Goal: Information Seeking & Learning: Stay updated

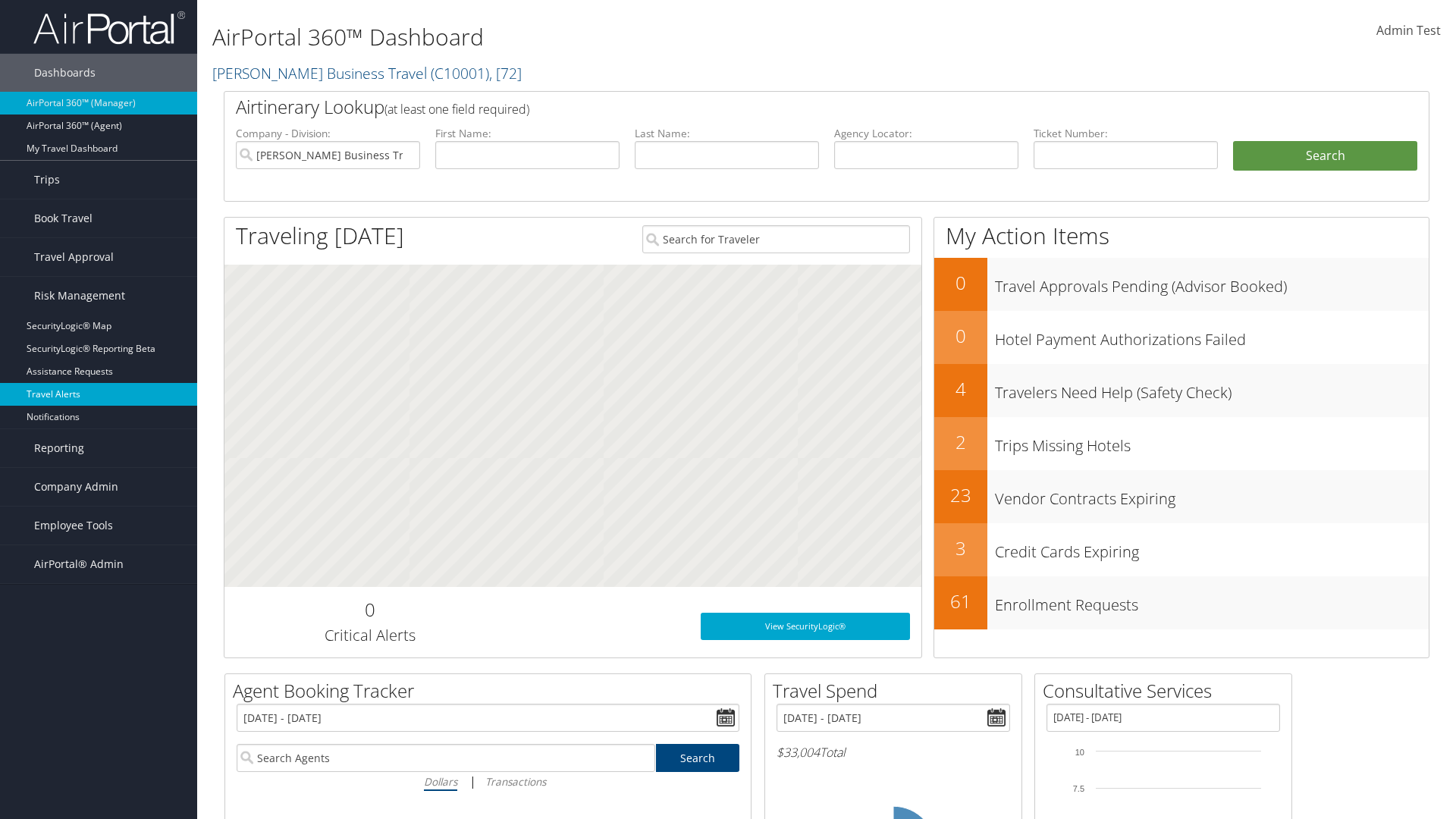
click at [99, 394] on link "Travel Alerts" at bounding box center [98, 394] width 197 height 23
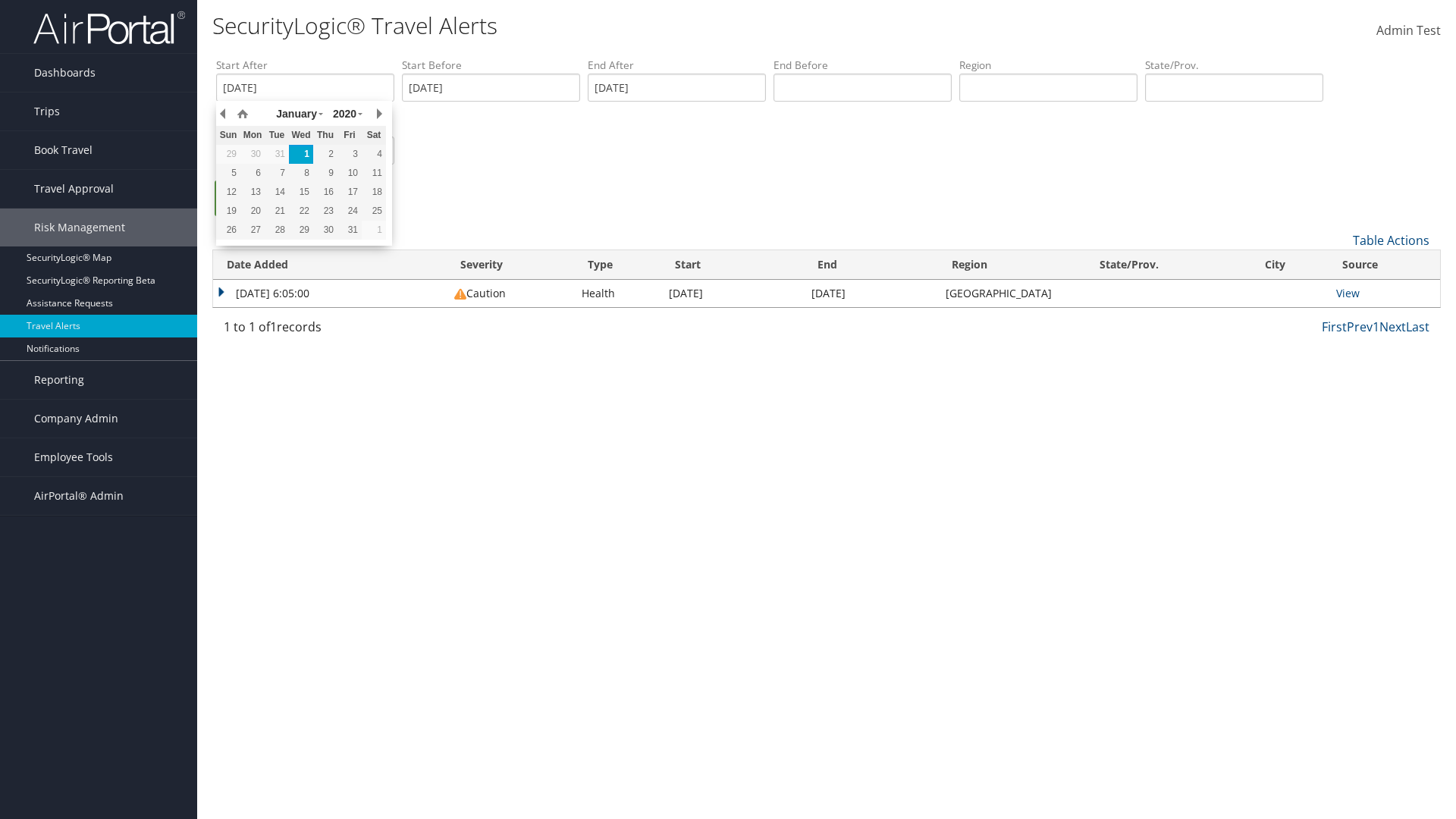
type input "[DATE]"
type input "[GEOGRAPHIC_DATA]"
click at [834, 205] on ul "Search" at bounding box center [834, 205] width 1236 height 51
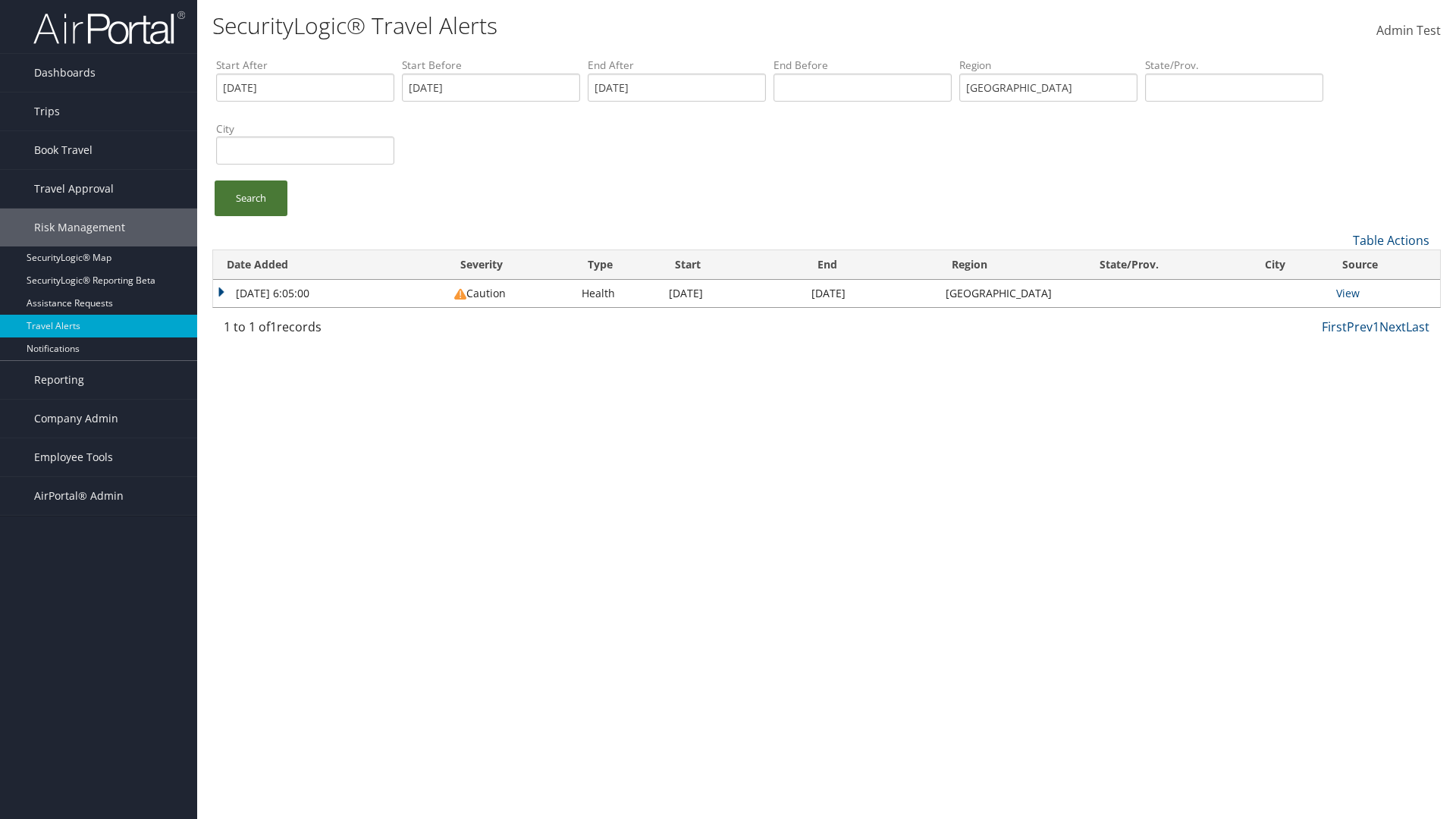
click at [251, 198] on link "Search" at bounding box center [251, 198] width 73 height 36
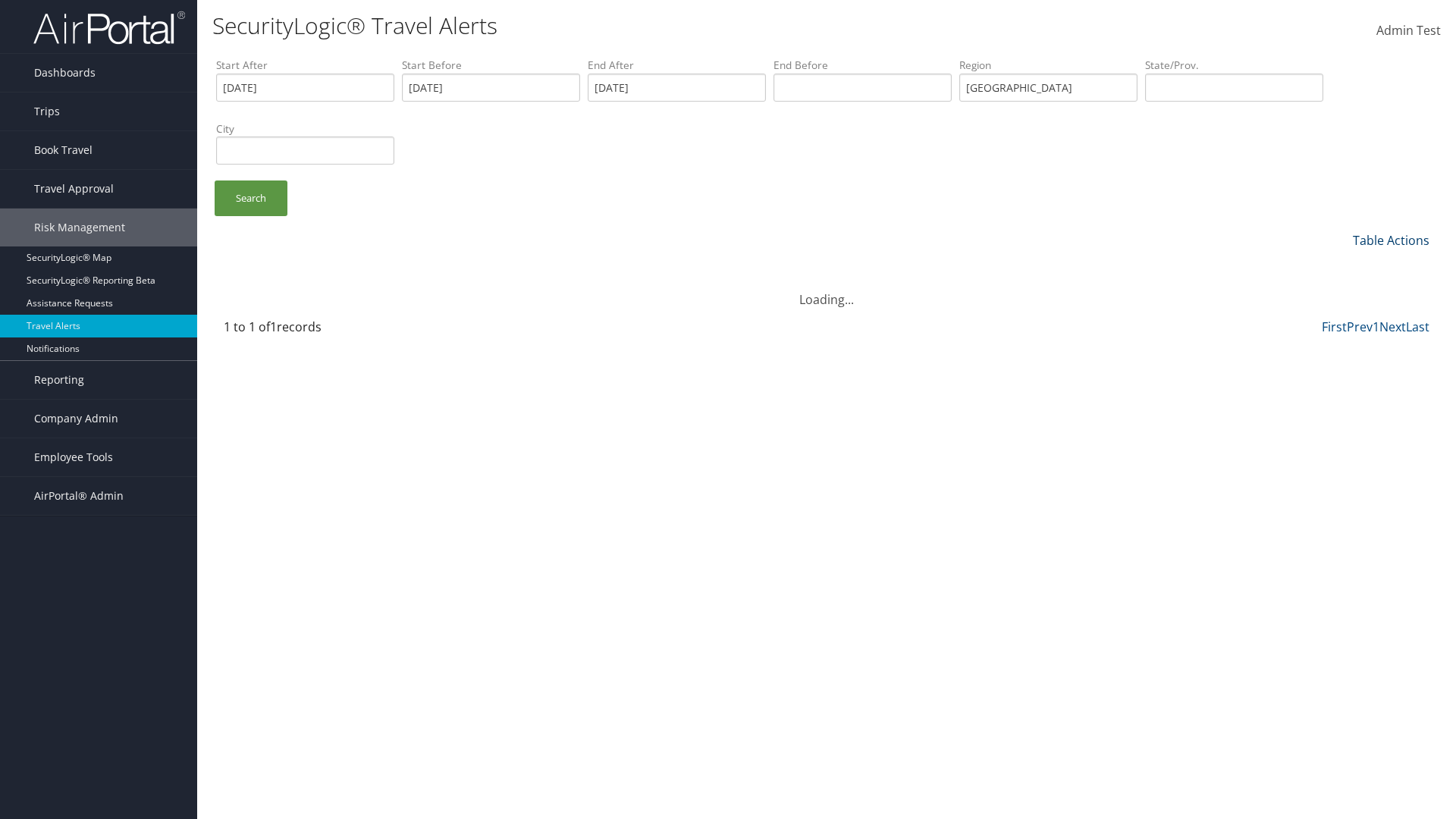
click at [1390, 239] on link "Table Actions" at bounding box center [1391, 240] width 76 height 17
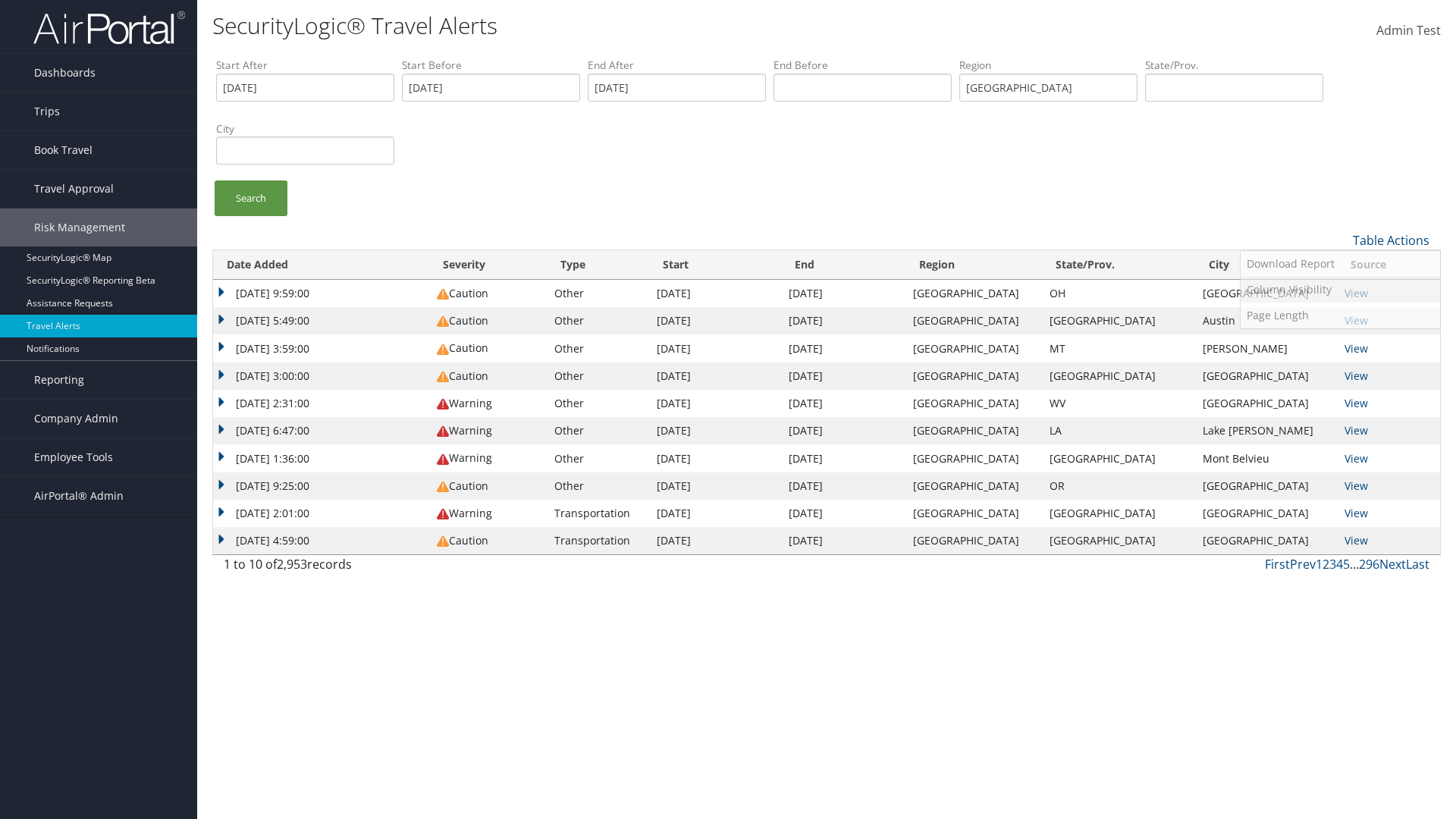
click at [1340, 289] on link "Column Visibility" at bounding box center [1340, 289] width 200 height 26
click at [1340, 264] on link "Date Added" at bounding box center [1340, 265] width 200 height 26
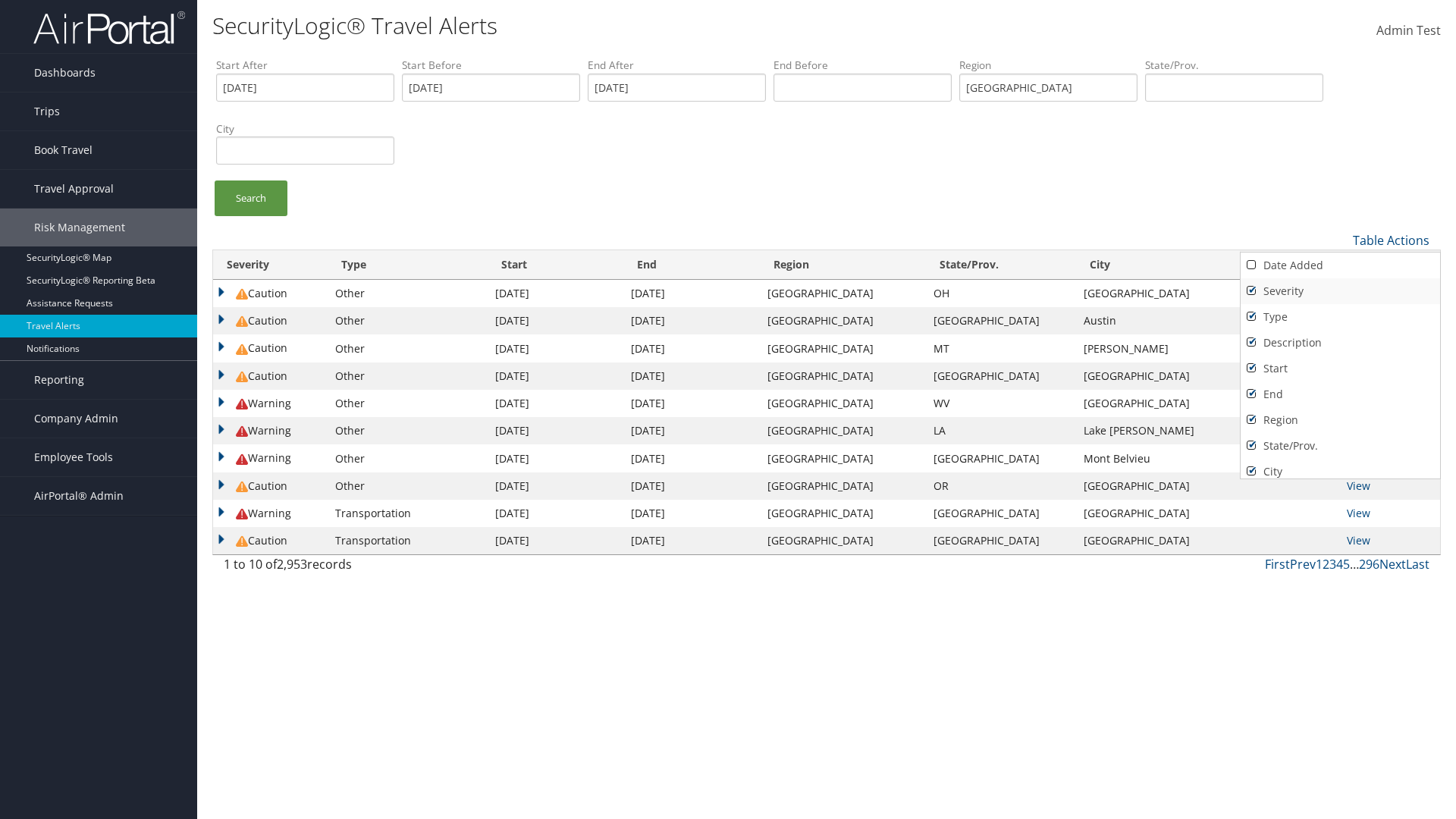
click at [1340, 290] on link "Severity" at bounding box center [1340, 291] width 200 height 26
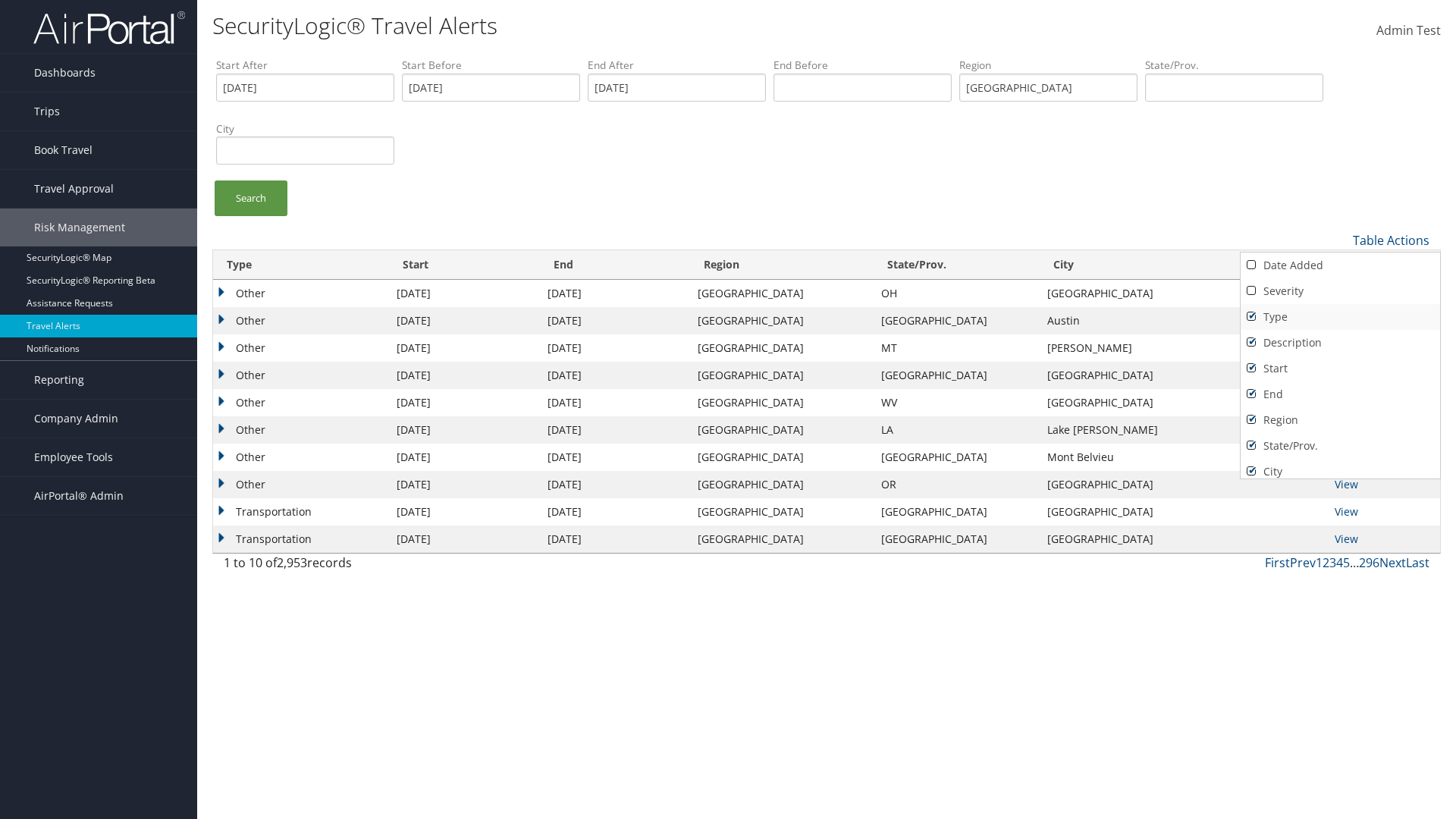
click at [1340, 316] on link "Type" at bounding box center [1340, 317] width 200 height 26
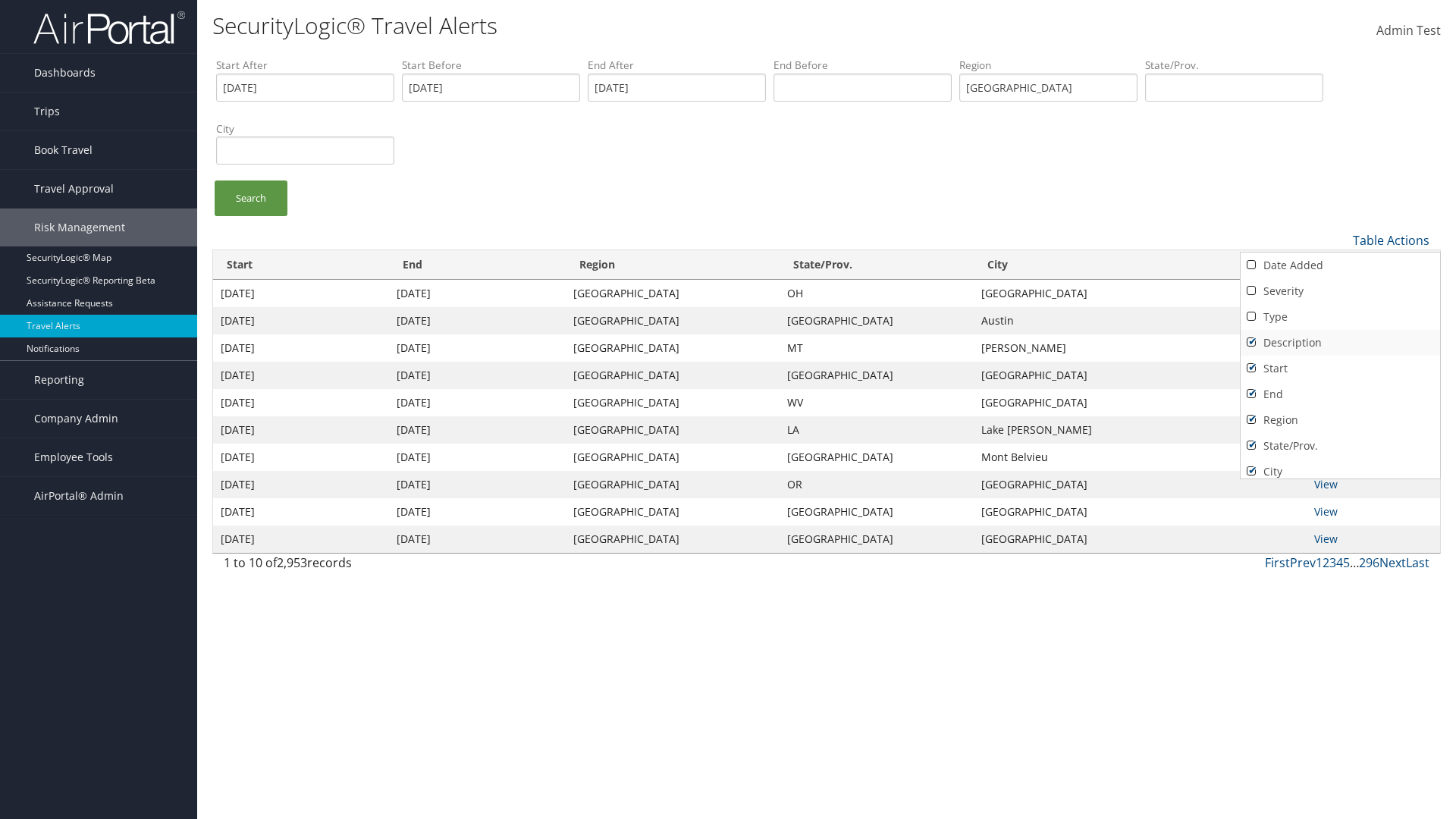
click at [1340, 342] on link "Description" at bounding box center [1340, 343] width 200 height 26
click at [1340, 367] on link "Start" at bounding box center [1340, 368] width 200 height 26
click at [1340, 393] on link "End" at bounding box center [1340, 394] width 200 height 26
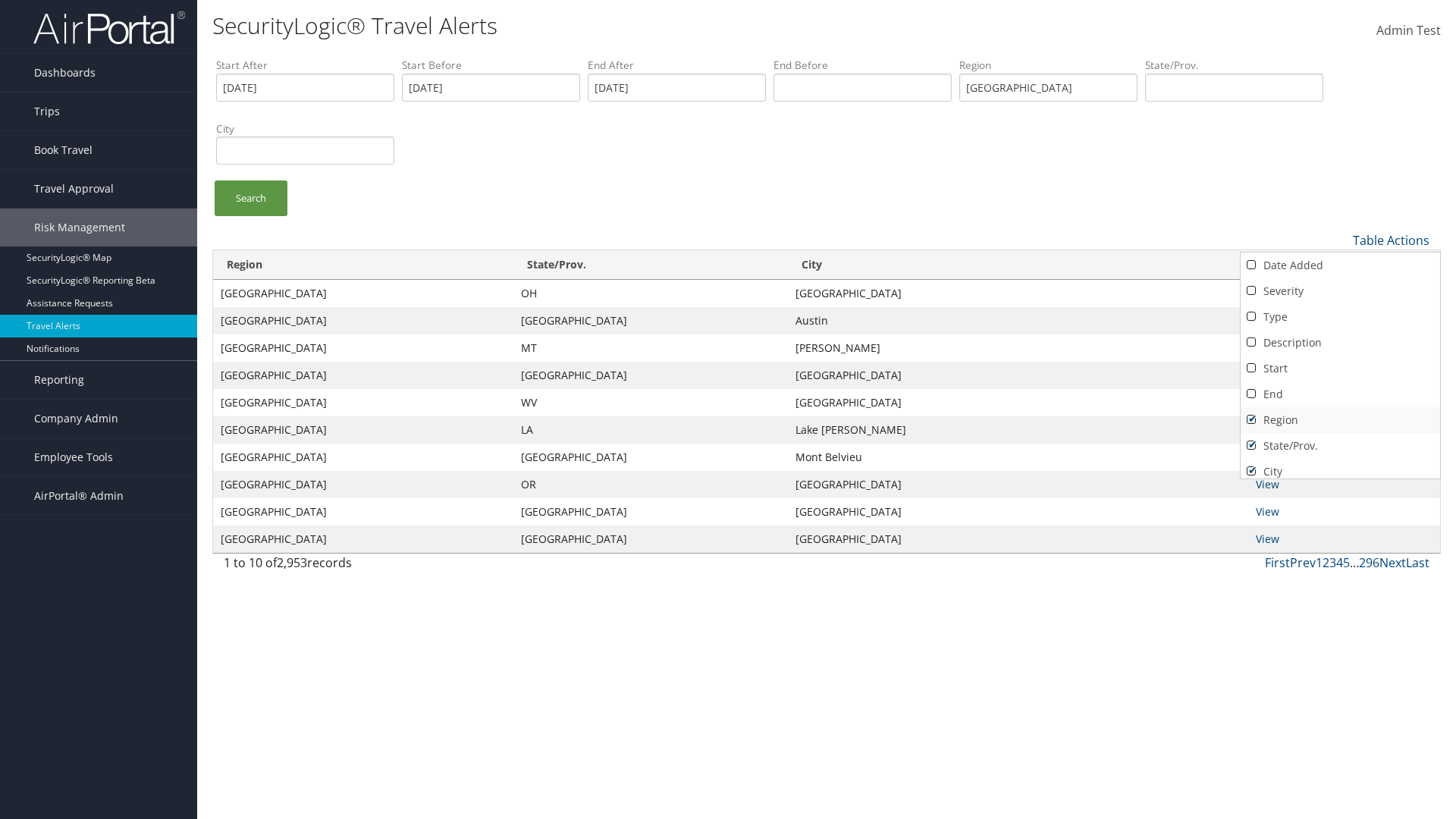
click at [1340, 419] on link "Region" at bounding box center [1340, 420] width 200 height 26
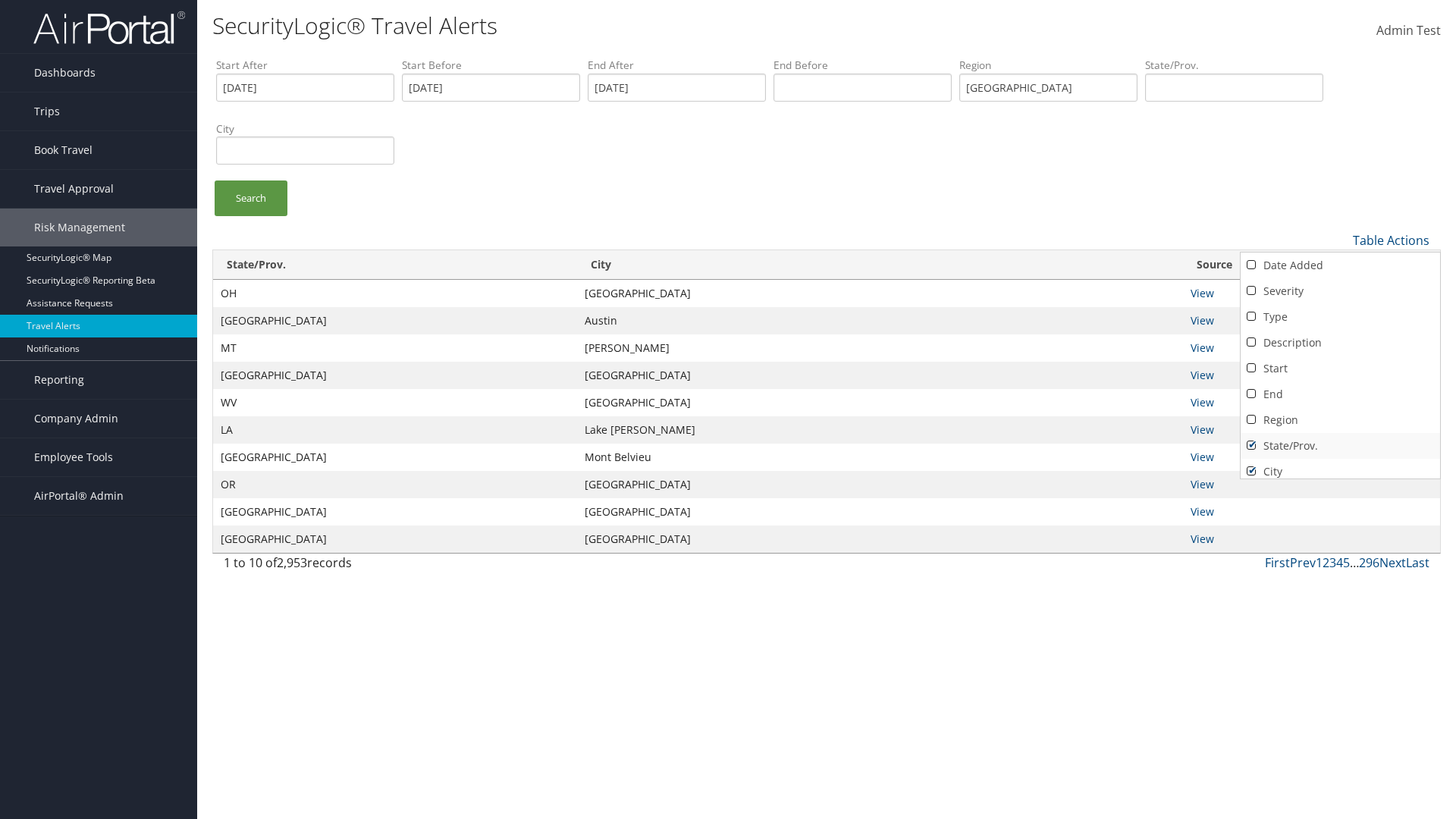
click at [1340, 445] on link "State/Prov." at bounding box center [1340, 446] width 200 height 26
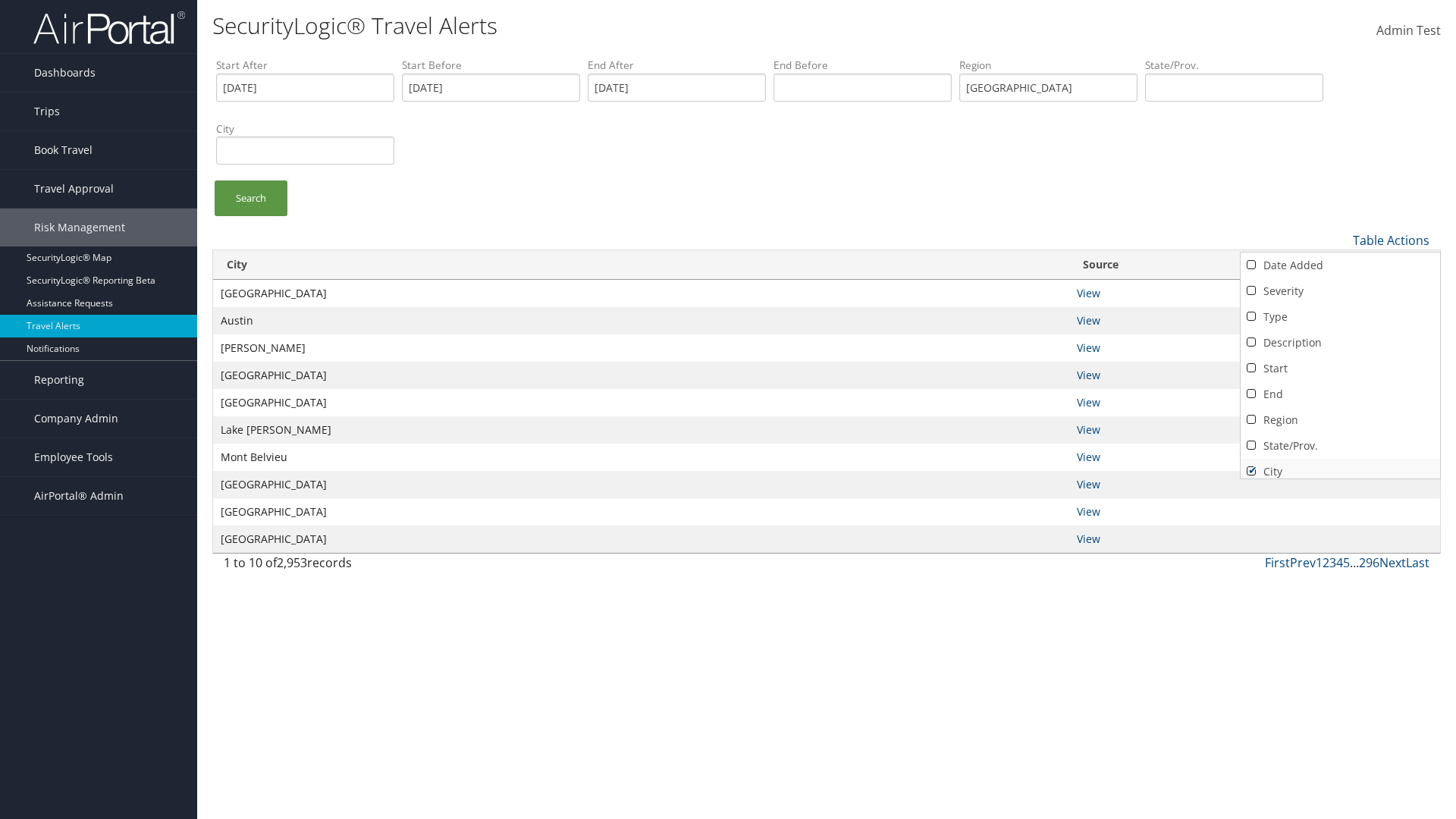
click at [1340, 465] on link "City" at bounding box center [1340, 472] width 200 height 26
click at [1340, 478] on link "Source" at bounding box center [1340, 491] width 200 height 26
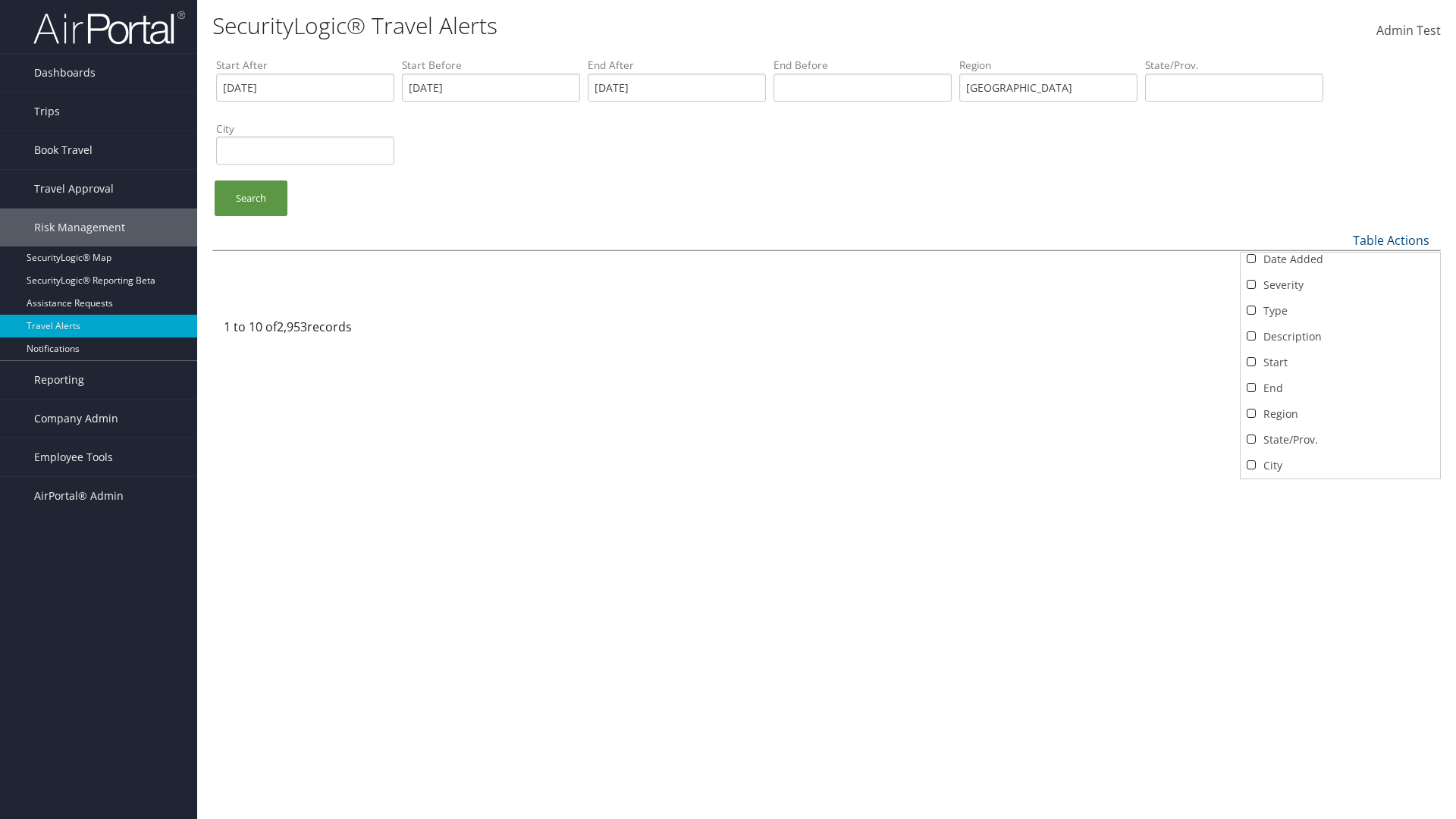
click at [728, 410] on div at bounding box center [728, 410] width 1456 height 819
click at [1390, 239] on link "Table Actions" at bounding box center [1391, 240] width 76 height 17
click at [1340, 264] on link "Date Added" at bounding box center [1340, 265] width 200 height 26
click at [1340, 290] on link "Severity" at bounding box center [1340, 291] width 200 height 26
